Goal: Answer question/provide support

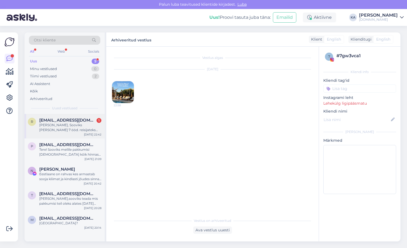
click at [79, 124] on div "[PERSON_NAME], Sooviks [PERSON_NAME] 7 ööd. reisijateks oleks 8 täiskasvanut ja…" at bounding box center [70, 128] width 62 height 10
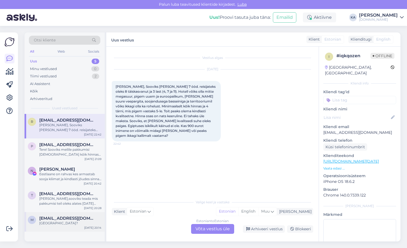
click at [53, 223] on div "[GEOGRAPHIC_DATA]?" at bounding box center [70, 223] width 62 height 5
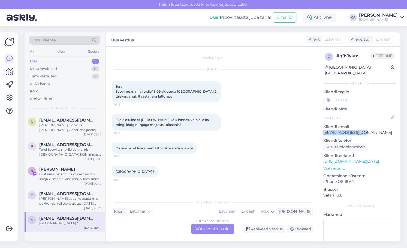
drag, startPoint x: 367, startPoint y: 126, endPoint x: 324, endPoint y: 128, distance: 43.3
click at [324, 130] on p "[EMAIL_ADDRESS][DOMAIN_NAME]" at bounding box center [359, 133] width 73 height 6
copy p "[EMAIL_ADDRESS][DOMAIN_NAME]"
click at [203, 159] on div "Oluline on et lennujaamast 100km sōita ei soovi 20:14" at bounding box center [212, 147] width 201 height 23
click at [209, 116] on div "Ei ole oluline et [PERSON_NAME] kōik hinnas, voib olla ka mingi kööginurgaga ma…" at bounding box center [166, 122] width 109 height 16
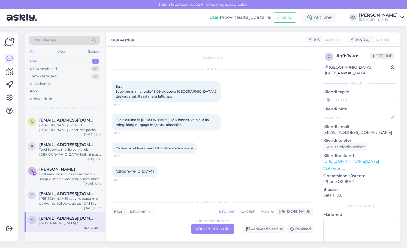
click at [213, 231] on div "Estonian to Estonian Võta vestlus üle" at bounding box center [212, 229] width 43 height 10
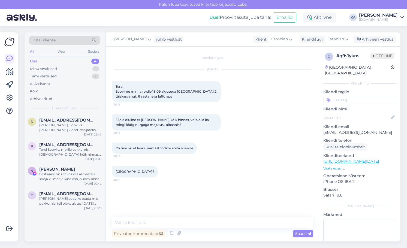
click at [173, 228] on div "Privaatne kommentaar Saada" at bounding box center [212, 233] width 201 height 10
click at [172, 221] on textarea at bounding box center [212, 222] width 201 height 11
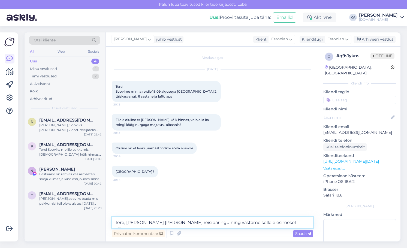
type textarea "Tere, [PERSON_NAME] [PERSON_NAME] reisipäringu ning vastame sellele esimesel võ…"
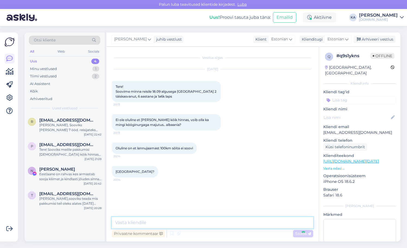
scroll to position [11, 0]
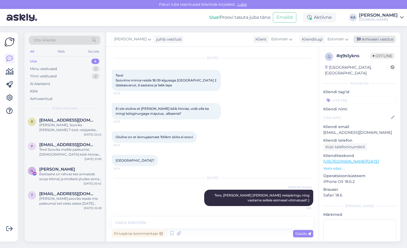
click at [366, 37] on div "Arhiveeri vestlus" at bounding box center [374, 39] width 42 height 7
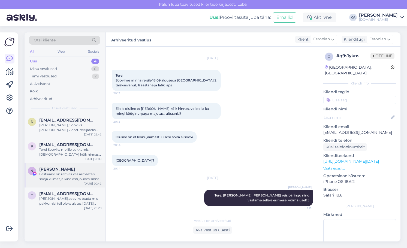
click at [71, 170] on span "[PERSON_NAME]" at bounding box center [57, 169] width 36 height 5
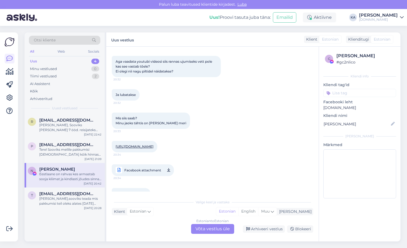
scroll to position [3246, 0]
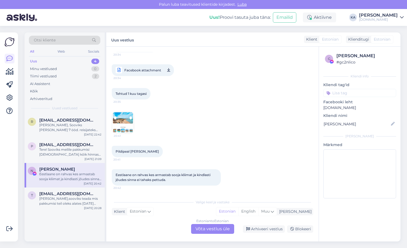
click at [203, 228] on div "Estonian to Estonian Võta vestlus üle" at bounding box center [212, 229] width 43 height 10
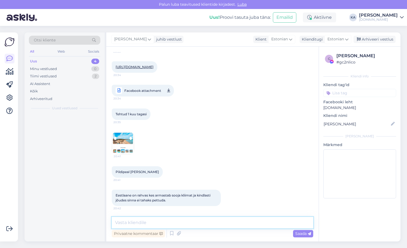
click at [164, 218] on textarea at bounding box center [212, 222] width 201 height 11
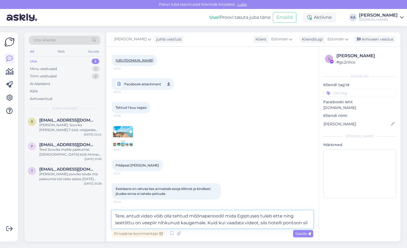
scroll to position [3375, 0]
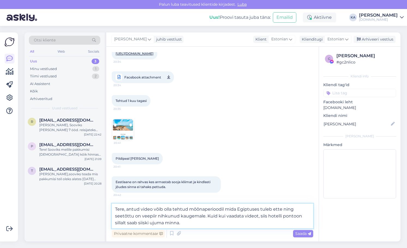
type textarea "Tere, antud video võib olla tehtud mõõnaperioodil mida Egiptuses tuleb ette nin…"
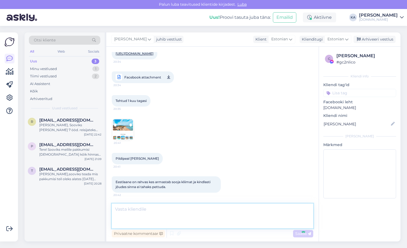
scroll to position [3411, 0]
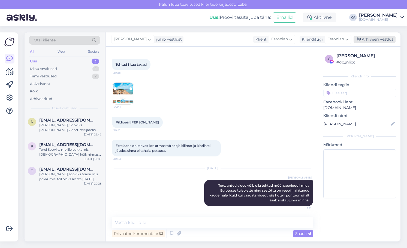
click at [367, 39] on div "Arhiveeri vestlus" at bounding box center [374, 39] width 42 height 7
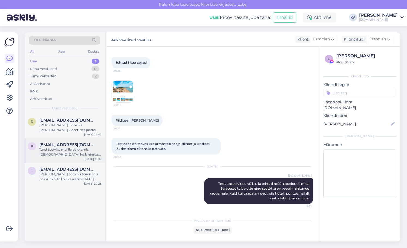
click at [55, 152] on div "Tere! Sooviks meilile pakkumisi [DEMOGRAPHIC_DATA] kõik hinnas kuupäevadega [DA…" at bounding box center [70, 152] width 62 height 10
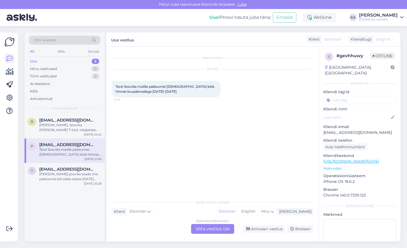
drag, startPoint x: 373, startPoint y: 128, endPoint x: 318, endPoint y: 128, distance: 55.0
click at [318, 128] on div "Vestlus algas [DATE] Tere! Sooviks meilile pakkumisi Türki kõik hinnas kuupäeva…" at bounding box center [253, 144] width 294 height 195
copy div "Tere! Sooviks meilile pakkumisi Türki kõik hinnas kuupäevadega [DATE]-[DATE] 21…"
click at [348, 130] on p "[EMAIL_ADDRESS][DOMAIN_NAME]" at bounding box center [359, 133] width 73 height 6
drag, startPoint x: 371, startPoint y: 124, endPoint x: 322, endPoint y: 129, distance: 48.9
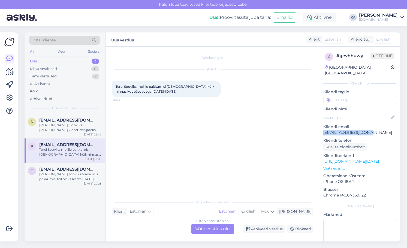
click at [322, 129] on div "g # gevhhuwy Offline [GEOGRAPHIC_DATA], [GEOGRAPHIC_DATA] Kliendi info Kliendi …" at bounding box center [359, 162] width 81 height 230
copy p "[EMAIL_ADDRESS][DOMAIN_NAME]"
click at [207, 232] on div "Estonian to Estonian Võta vestlus üle" at bounding box center [212, 229] width 43 height 10
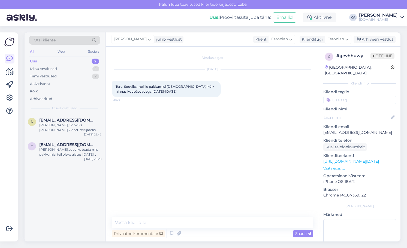
click at [162, 215] on div "Vestlus algas [DATE] Tere! Sooviks meilile pakkumisi [DEMOGRAPHIC_DATA] kõik hi…" at bounding box center [212, 144] width 212 height 195
click at [160, 219] on textarea at bounding box center [212, 222] width 201 height 11
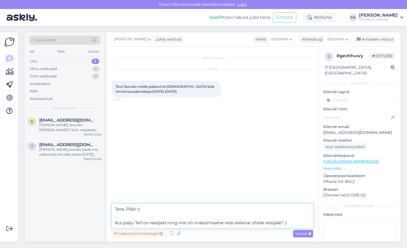
type textarea "Tere, Pille! :) Kui palju Teil on reisijaid ning mis on maksimaalne reisi eelar…"
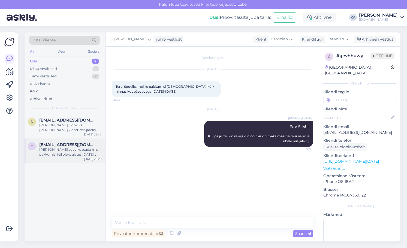
click at [61, 154] on div "[PERSON_NAME],sooviks teada mis pakkumisi teil oleks alates [DATE] [GEOGRAPHIC_…" at bounding box center [70, 152] width 62 height 10
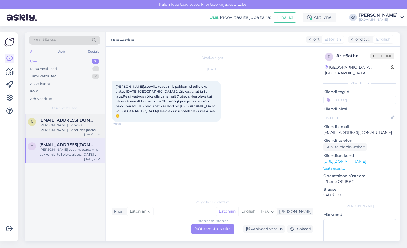
click at [51, 125] on div "[PERSON_NAME], Sooviks [PERSON_NAME] 7 ööd. reisijateks oleks 8 täiskasvanut ja…" at bounding box center [70, 128] width 62 height 10
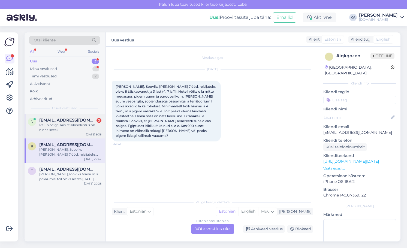
click at [67, 120] on span "[EMAIL_ADDRESS][DOMAIN_NAME]" at bounding box center [67, 120] width 57 height 5
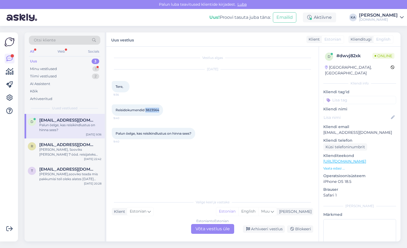
drag, startPoint x: 156, startPoint y: 110, endPoint x: 161, endPoint y: 110, distance: 5.2
click at [161, 110] on div "Reisidokumendid 3823564 9:40" at bounding box center [137, 109] width 51 height 11
copy span "3823564"
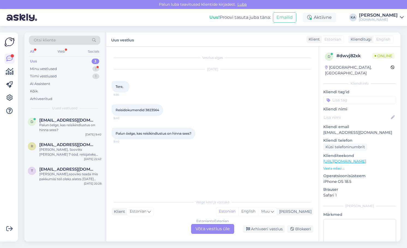
click at [197, 137] on div at bounding box center [197, 133] width 5 height 11
click at [196, 229] on div "Estonian to Estonian Võta vestlus üle" at bounding box center [212, 229] width 43 height 10
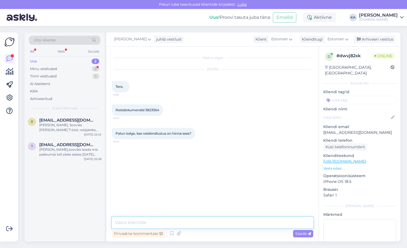
click at [172, 221] on textarea at bounding box center [212, 222] width 201 height 11
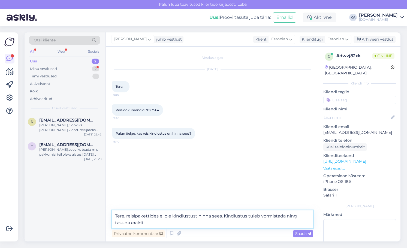
click at [213, 223] on textarea "Tere, reisipakettides ei ole kindlustust hinna sees. Kindlustus tuleb vormistad…" at bounding box center [212, 219] width 201 height 18
type textarea "Tere, reisipakettides ei ole kindlustust hinna sees. Kindlustus tuleb vormistad…"
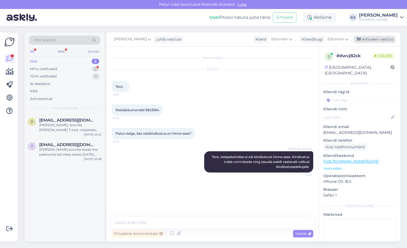
click at [366, 38] on div "Arhiveeri vestlus" at bounding box center [374, 39] width 42 height 7
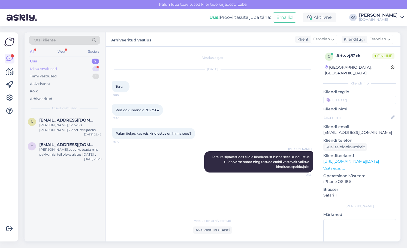
click at [58, 68] on div "Minu vestlused 1" at bounding box center [64, 69] width 71 height 8
click at [69, 132] on div "p [EMAIL_ADDRESS][DOMAIN_NAME] 2 Võib ka mujale pakkuda. [PERSON_NAME], et olek…" at bounding box center [65, 126] width 80 height 25
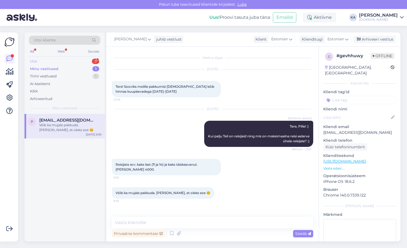
click at [55, 58] on div "Uus 3" at bounding box center [64, 61] width 71 height 8
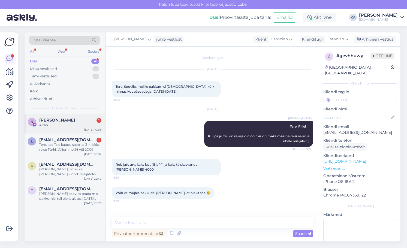
click at [65, 116] on div "N [PERSON_NAME] 1 Aitäh [DATE] 10:06" at bounding box center [65, 124] width 80 height 20
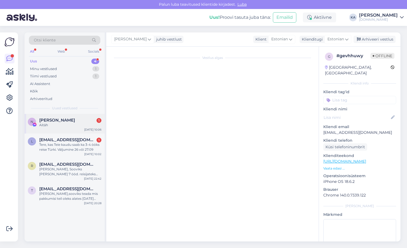
scroll to position [3455, 0]
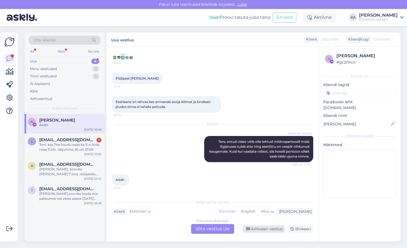
click at [261, 229] on div "Arhiveeri vestlus" at bounding box center [264, 228] width 42 height 7
